Goal: Information Seeking & Learning: Ask a question

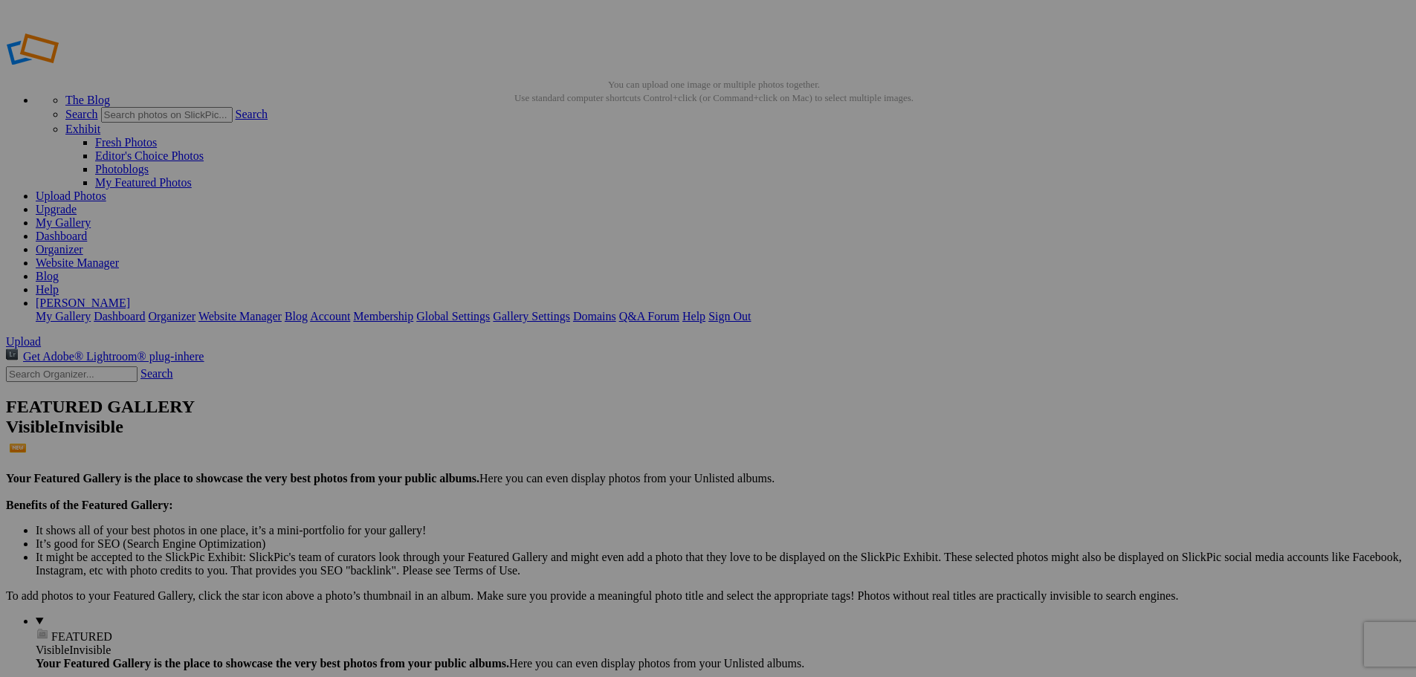
drag, startPoint x: 557, startPoint y: 426, endPoint x: 884, endPoint y: 530, distance: 343.3
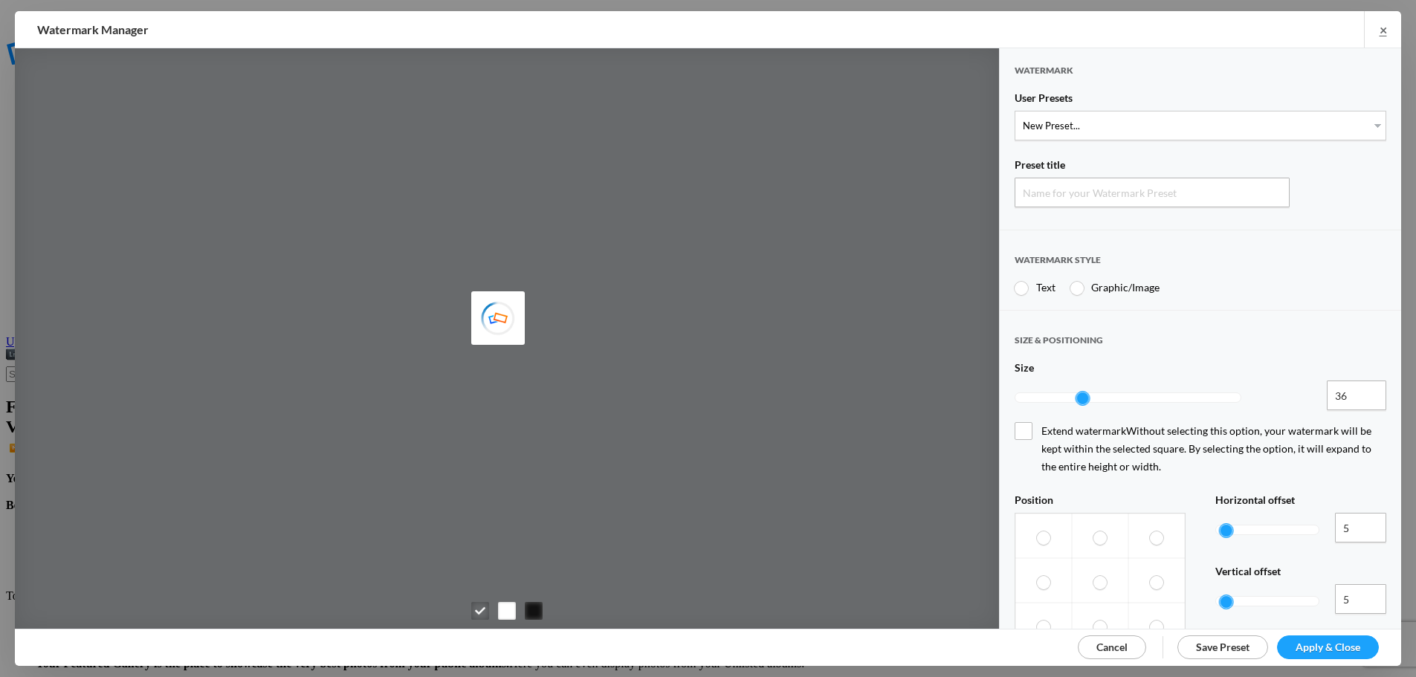
type input "Watermark-8/26/2025"
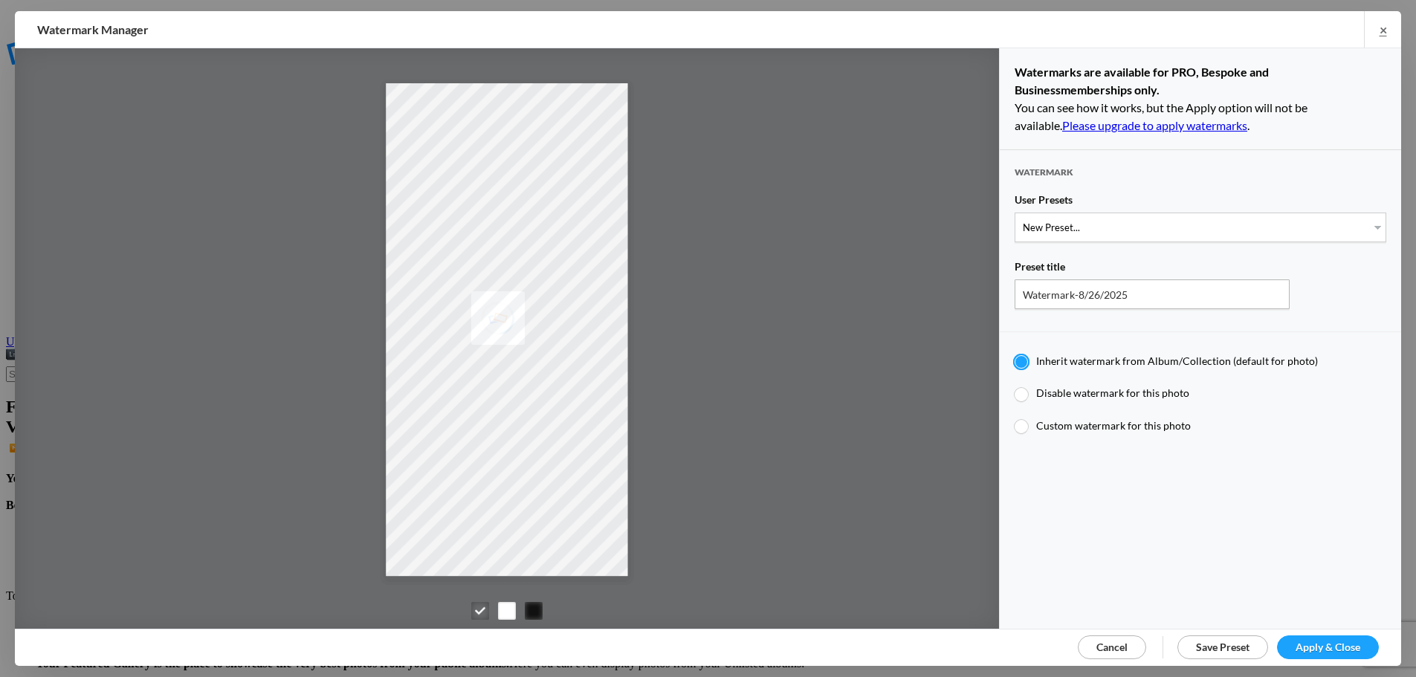
click at [1019, 391] on div at bounding box center [1021, 394] width 13 height 13
click at [1015, 387] on input "Disable watermark for this photo" at bounding box center [1014, 386] width 1 height 1
radio input "true"
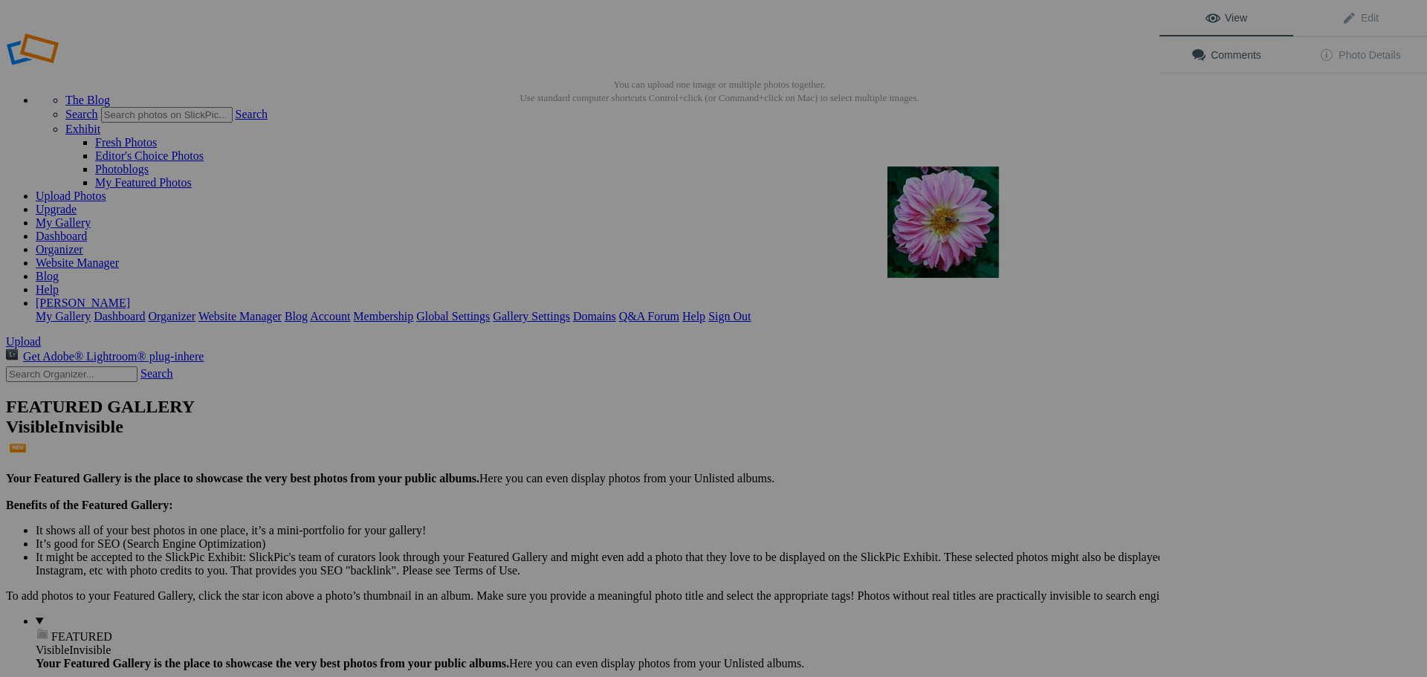
click at [932, 235] on img at bounding box center [944, 223] width 112 height 112
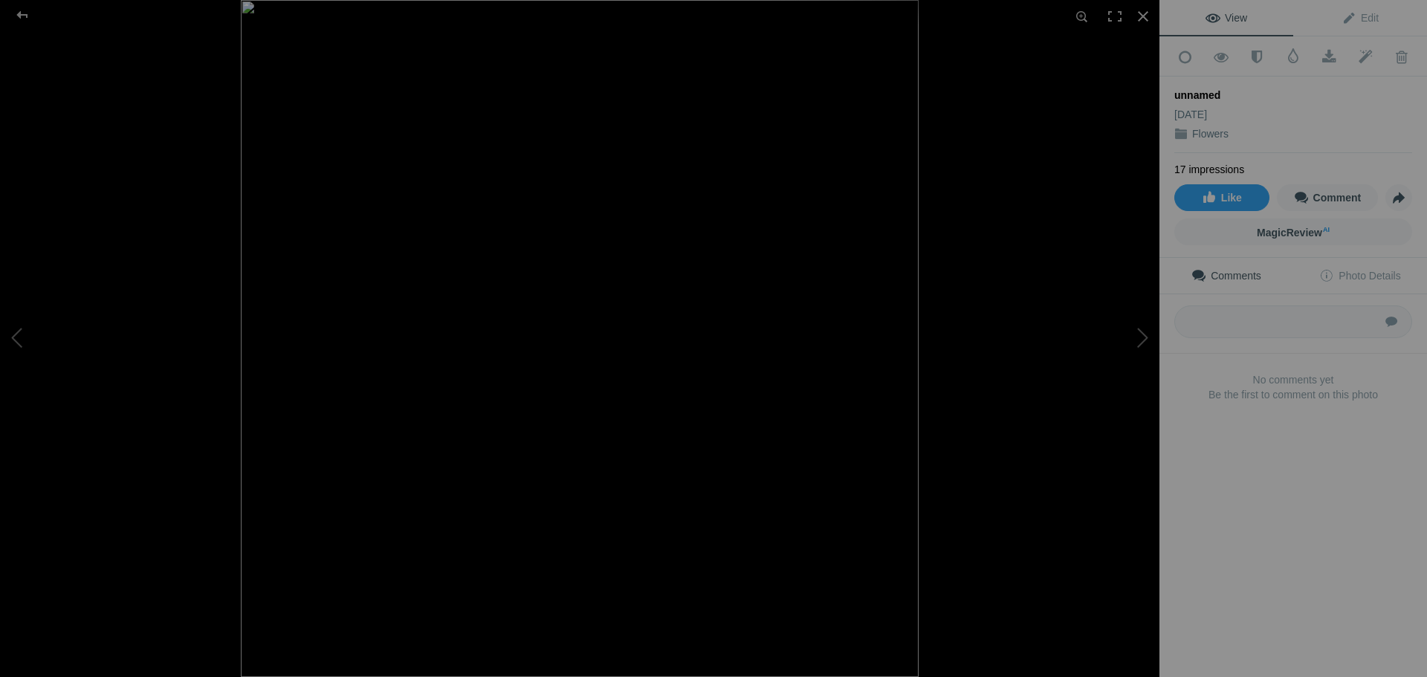
click at [650, 413] on img at bounding box center [580, 338] width 678 height 677
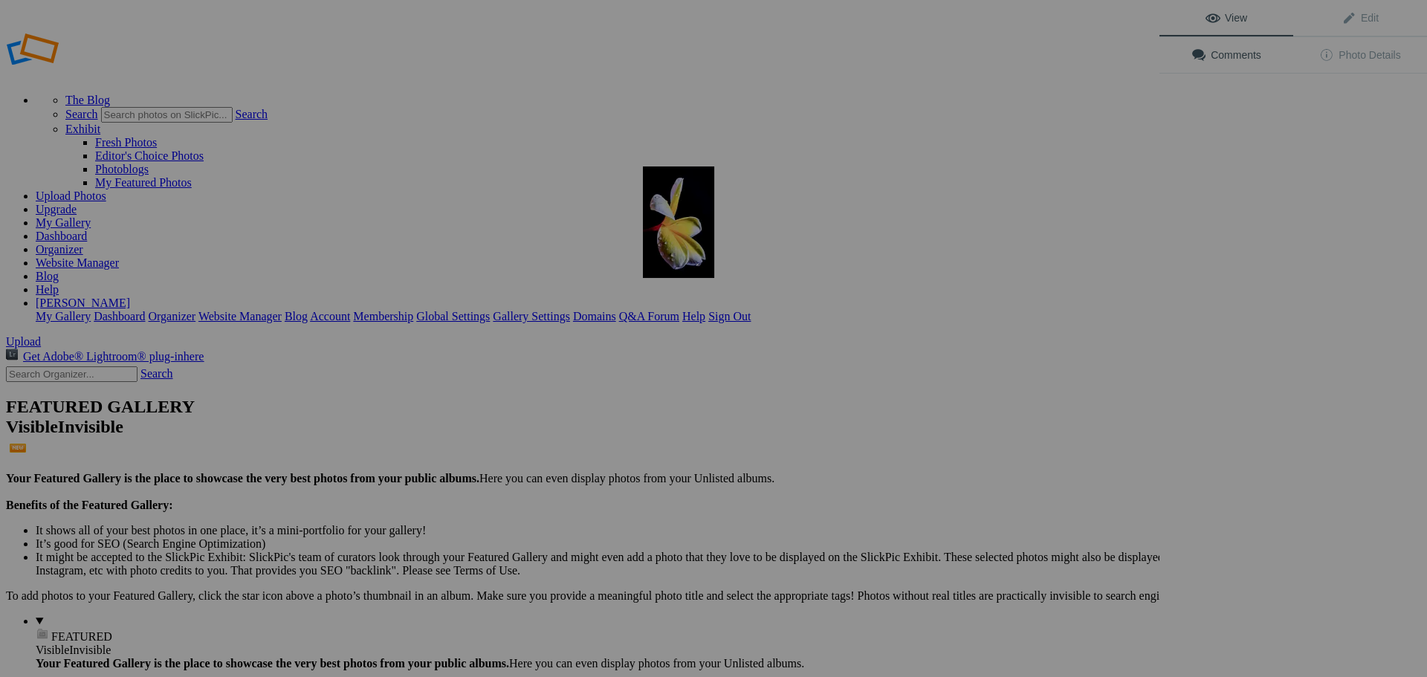
click at [665, 215] on img at bounding box center [678, 223] width 71 height 112
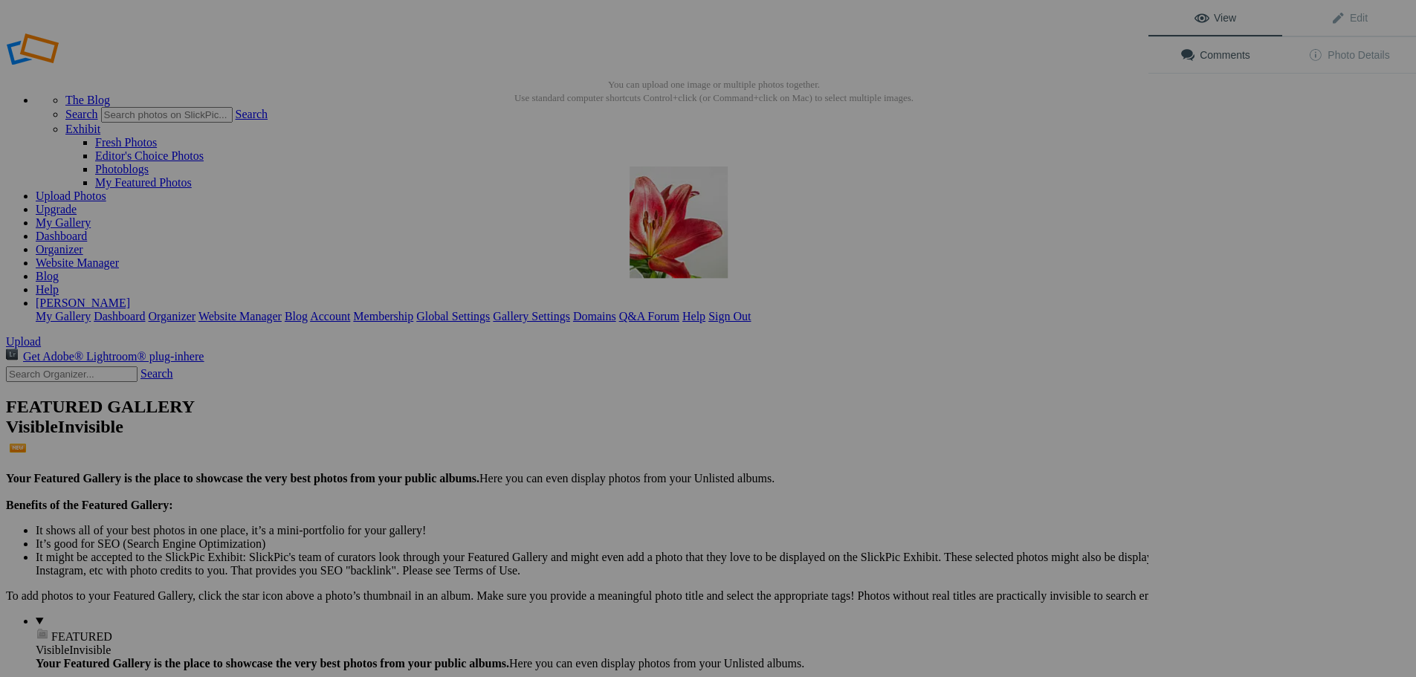
click at [668, 210] on img at bounding box center [679, 223] width 98 height 112
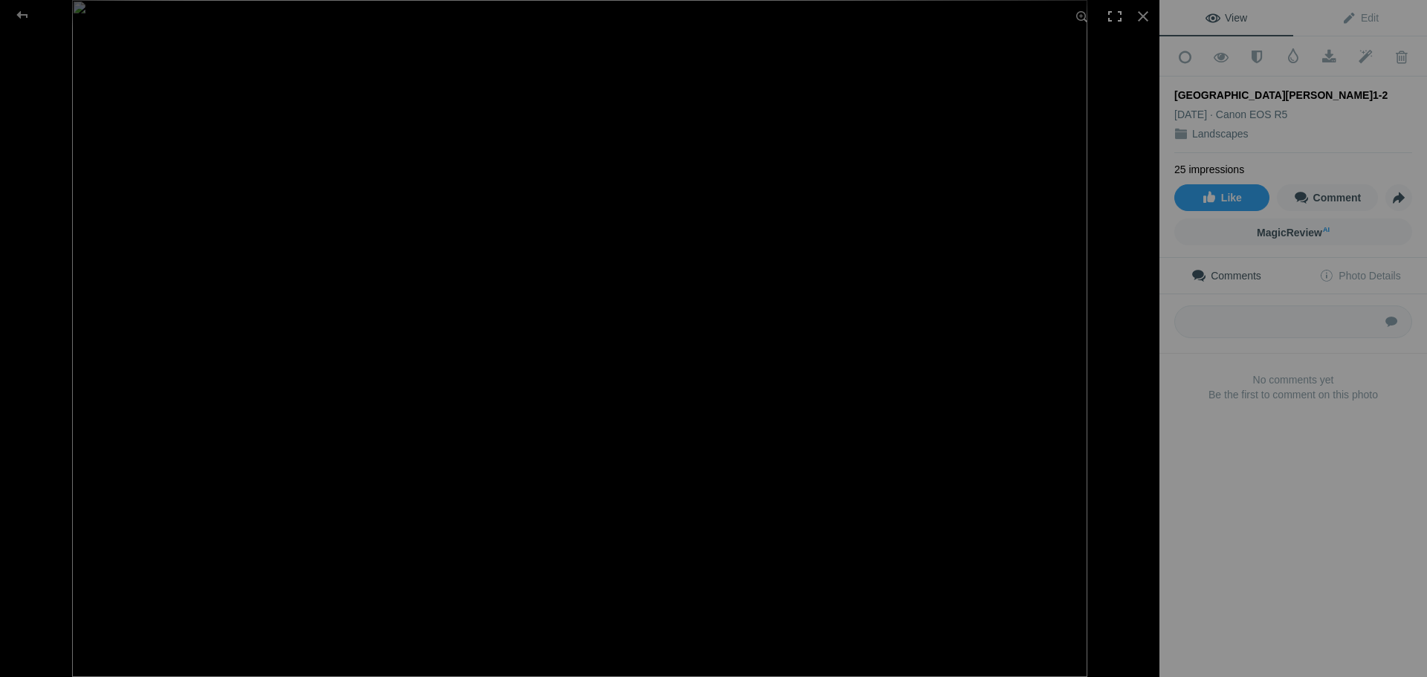
click at [1110, 10] on div at bounding box center [1115, 16] width 33 height 33
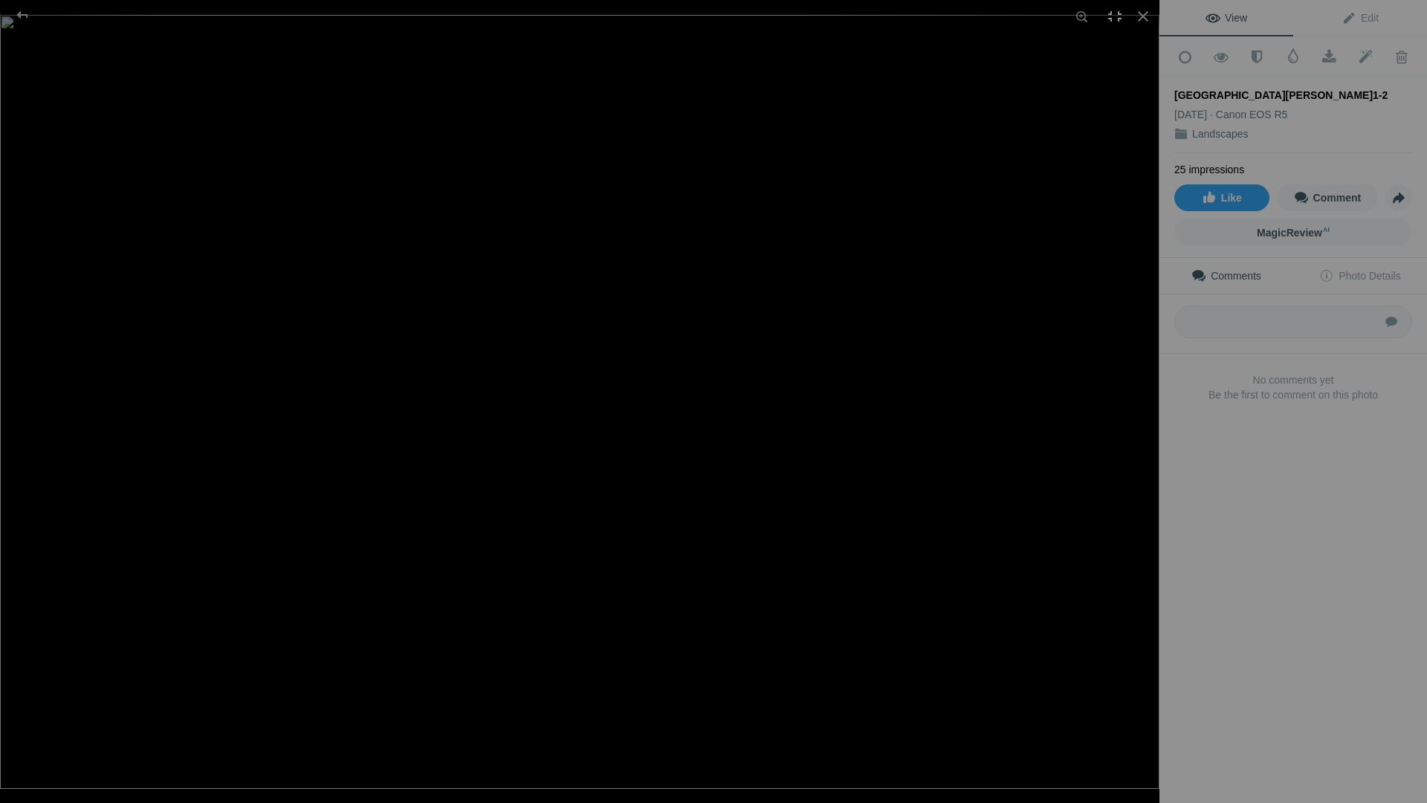
click at [1118, 16] on div at bounding box center [1115, 16] width 33 height 33
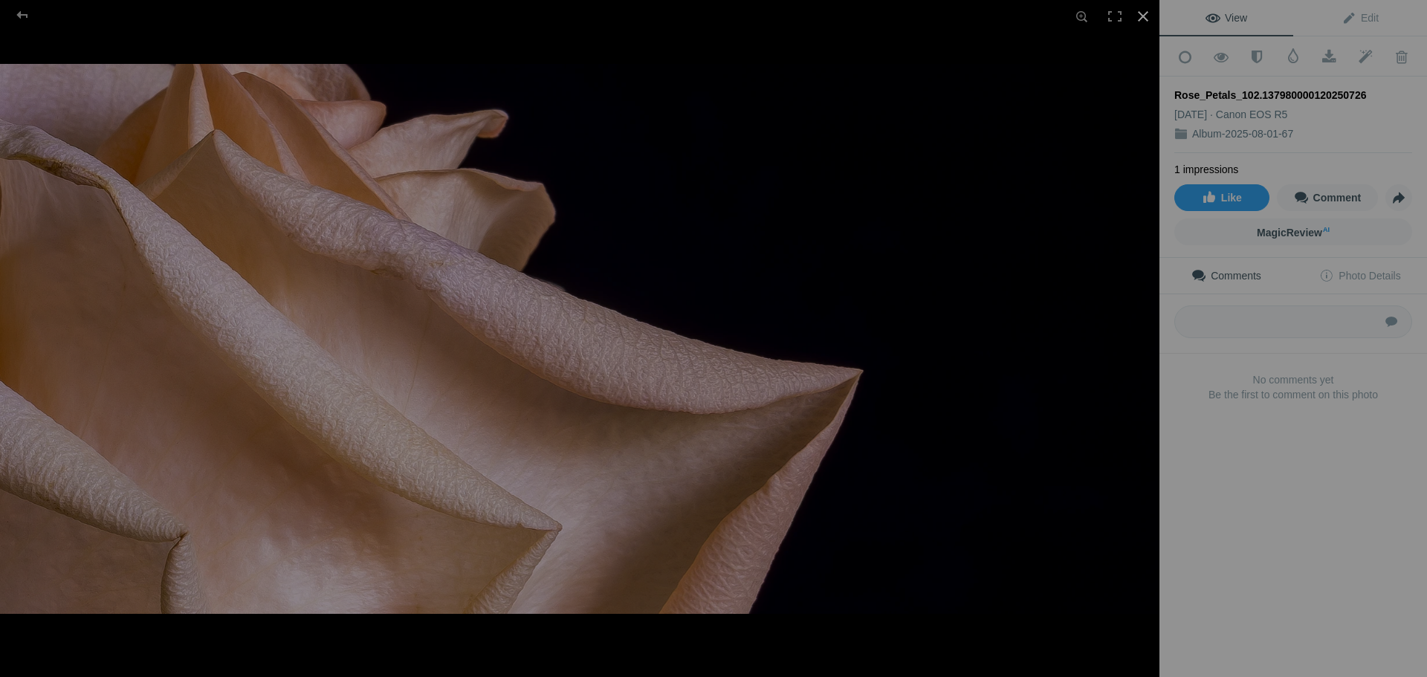
click at [1140, 16] on div at bounding box center [1143, 16] width 33 height 33
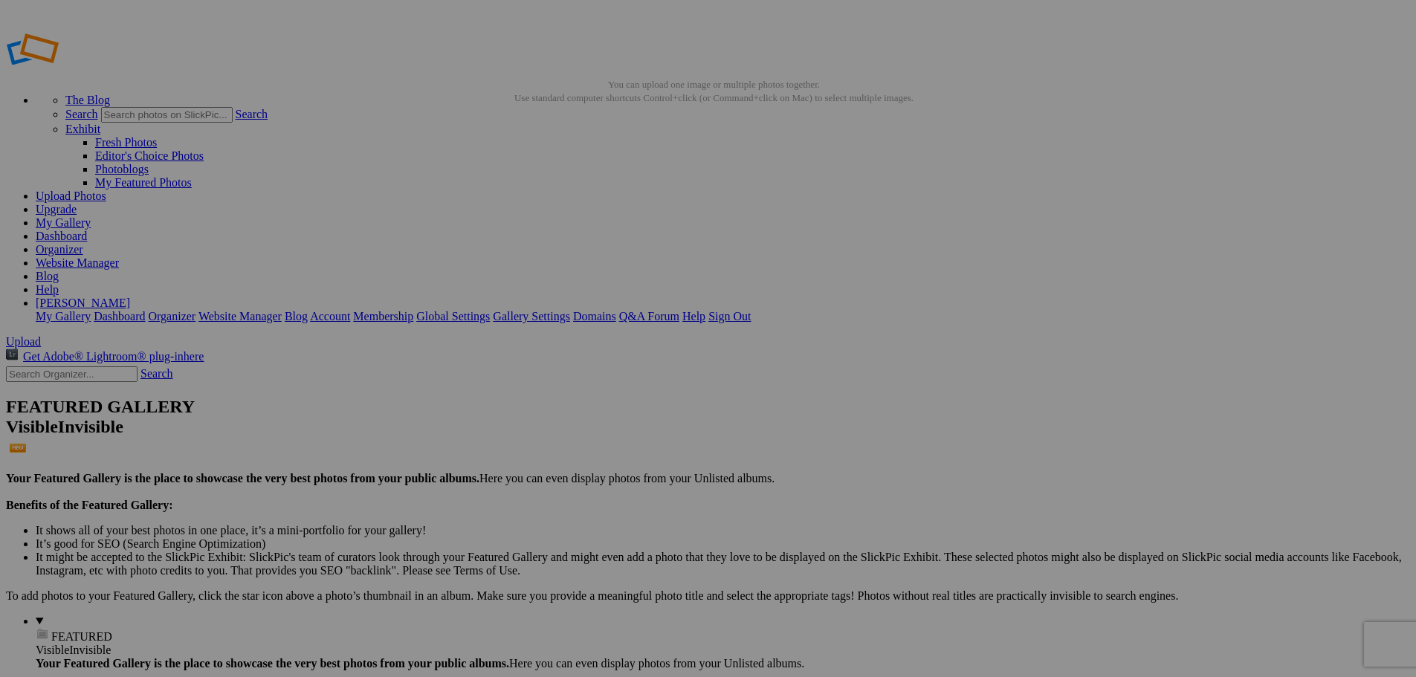
click at [130, 297] on link "Erik" at bounding box center [83, 303] width 94 height 13
click at [413, 310] on link "Membership" at bounding box center [383, 316] width 60 height 13
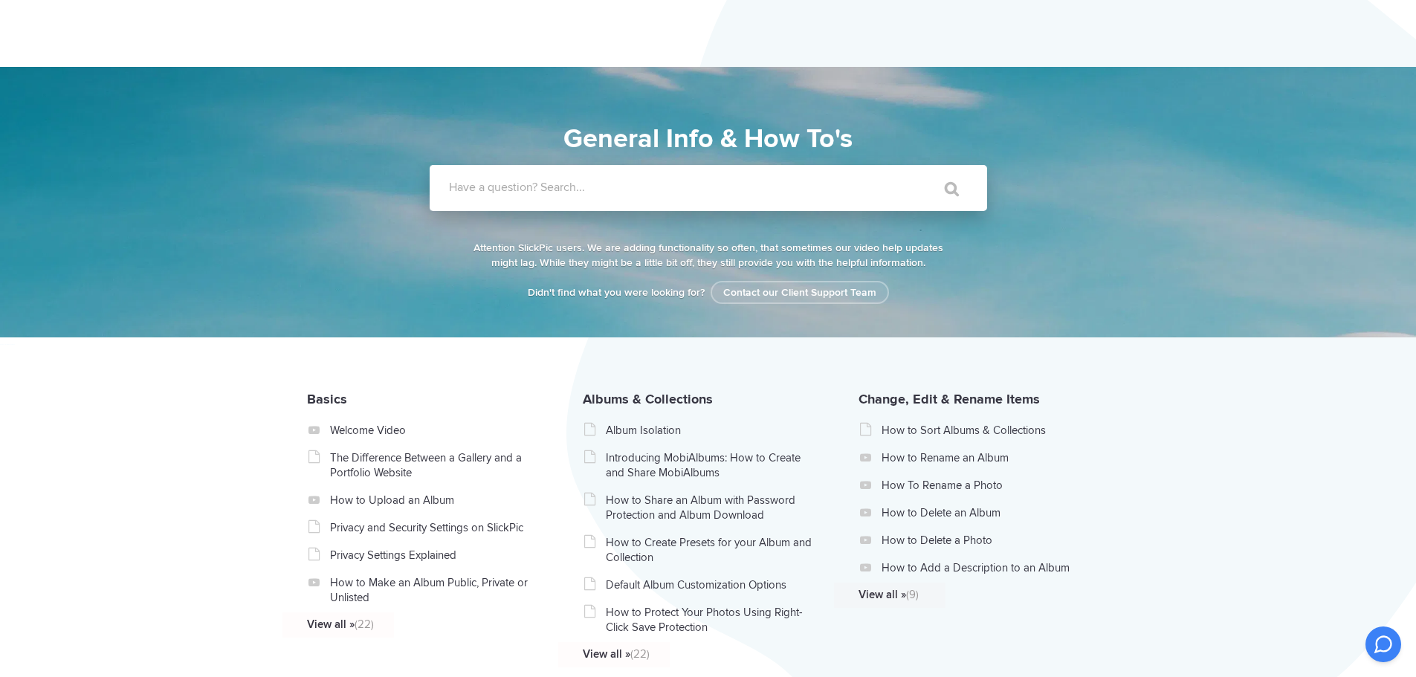
click at [614, 180] on label "Have a question? Search..." at bounding box center [728, 187] width 558 height 15
click at [614, 180] on input "Have a question? Search..." at bounding box center [678, 188] width 497 height 46
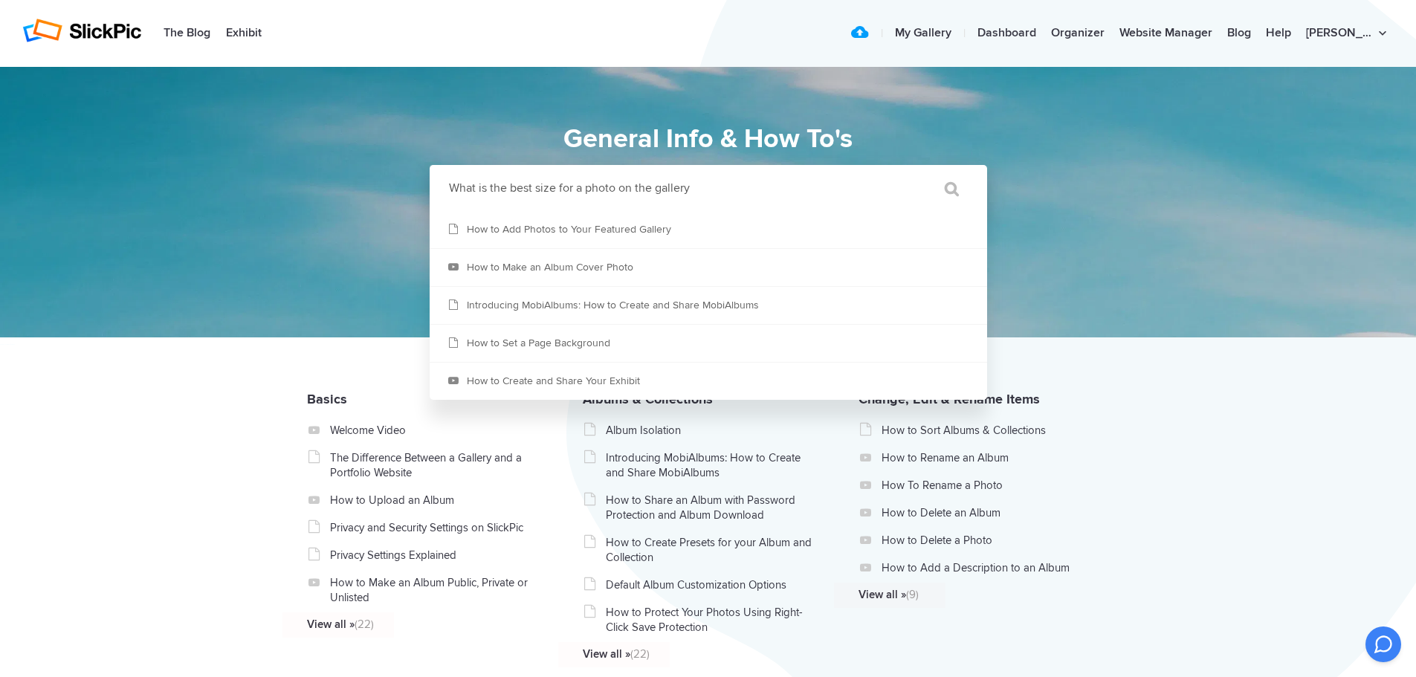
type input "What is the best size for a photo on the gallery"
click at [914, 171] on input "" at bounding box center [945, 189] width 62 height 36
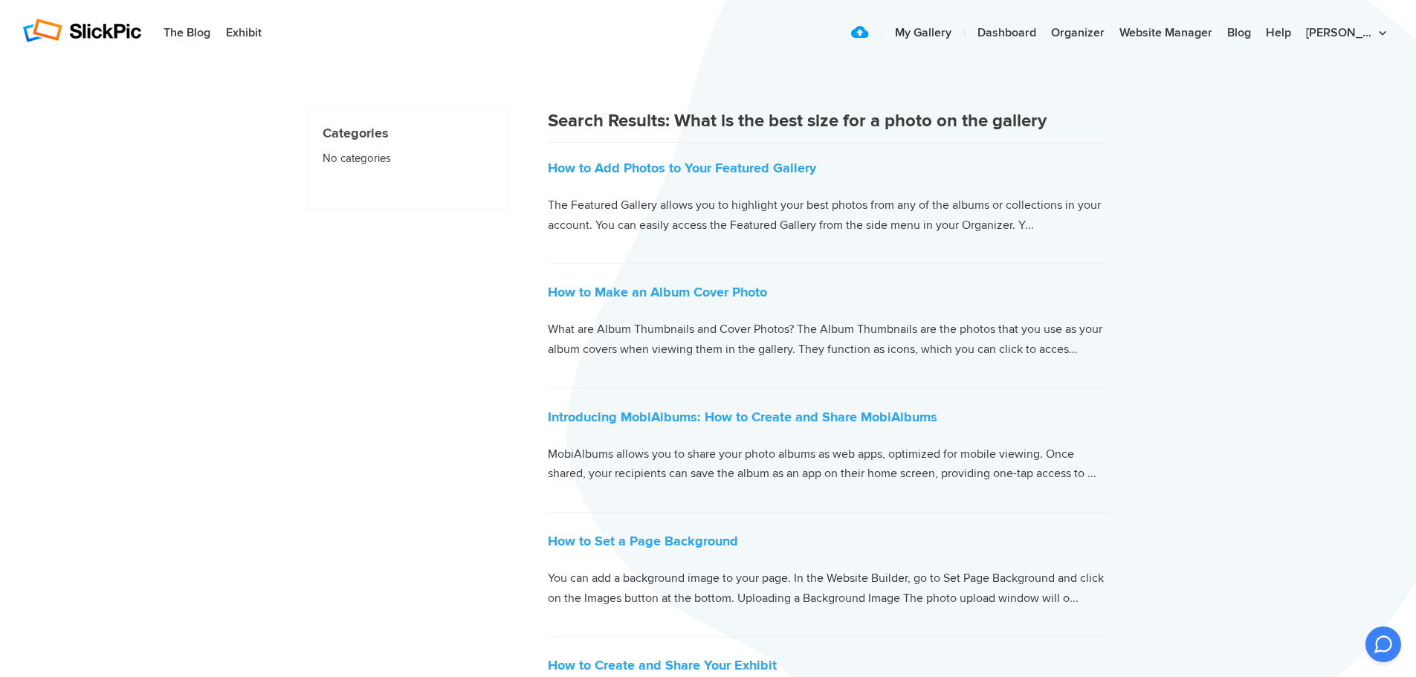
scroll to position [74, 0]
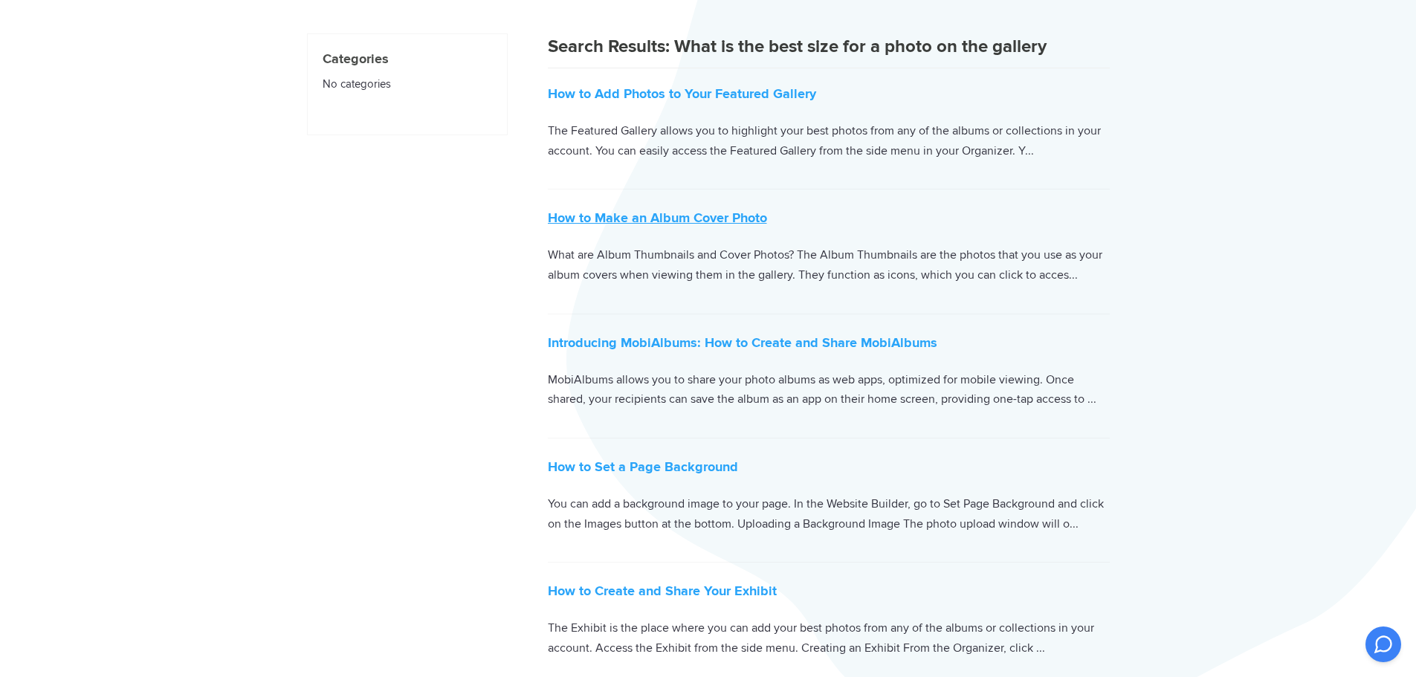
click at [632, 216] on link "How to Make an Album Cover Photo" at bounding box center [657, 218] width 219 height 16
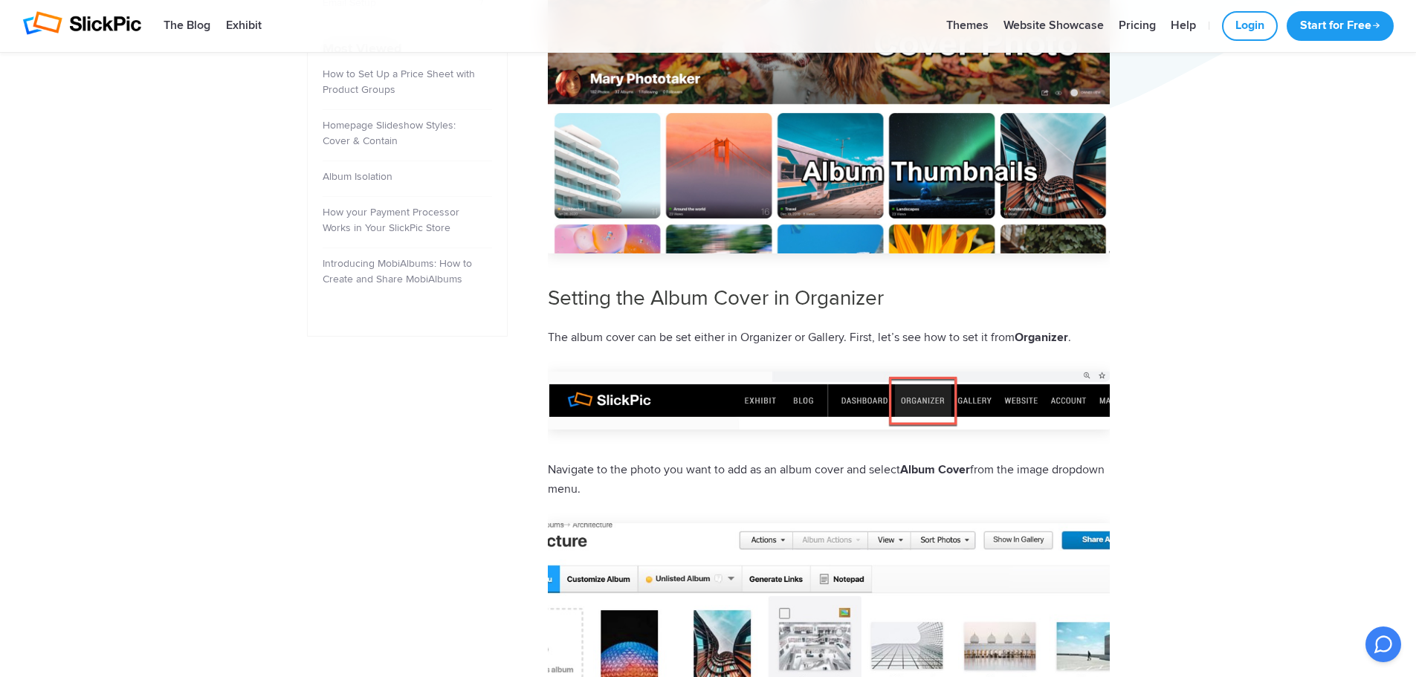
scroll to position [743, 0]
